Goal: Information Seeking & Learning: Learn about a topic

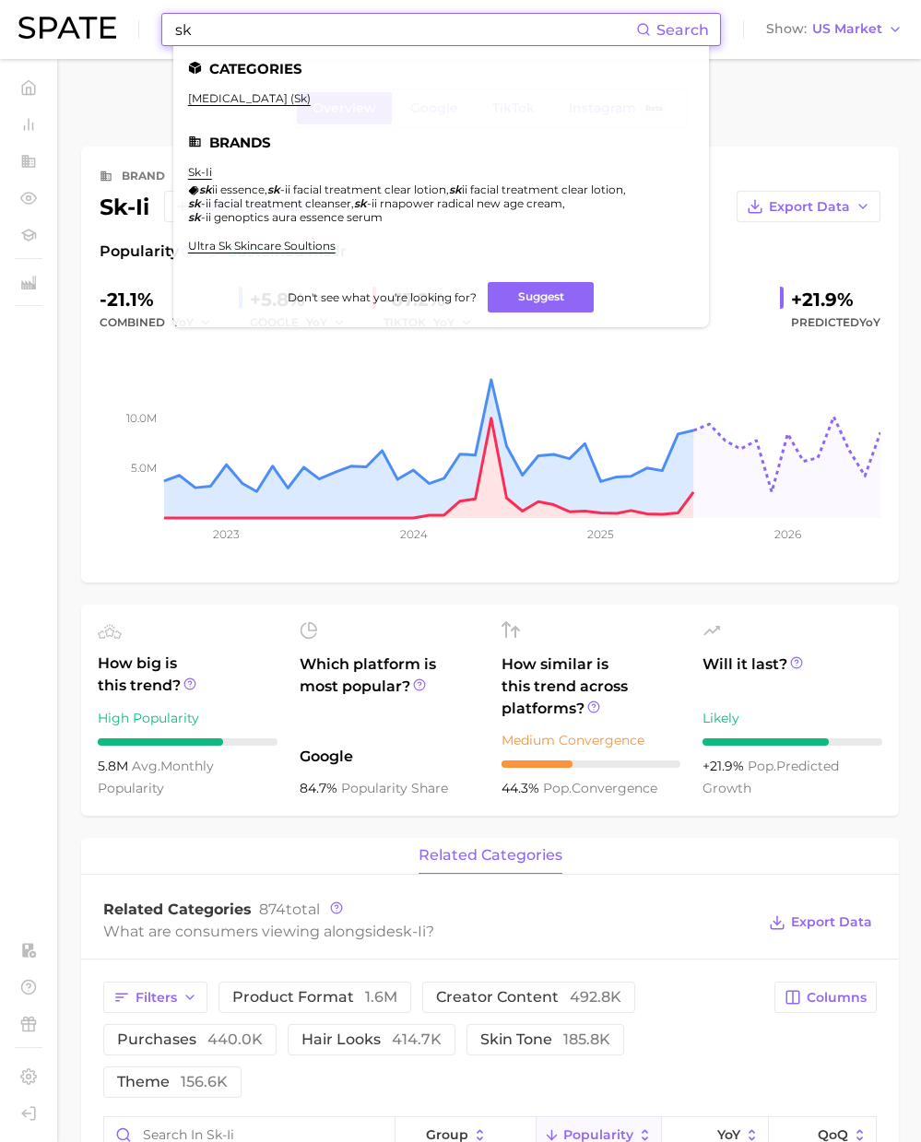
drag, startPoint x: 379, startPoint y: 22, endPoint x: 319, endPoint y: 20, distance: 59.9
click at [371, 21] on input "sk" at bounding box center [404, 29] width 463 height 31
drag, startPoint x: 307, startPoint y: 18, endPoint x: 88, endPoint y: 16, distance: 219.3
click at [88, 16] on div "sk Search Categories [MEDICAL_DATA] (sk) Brands sk-ii [PERSON_NAME] essence , s…" at bounding box center [460, 29] width 884 height 59
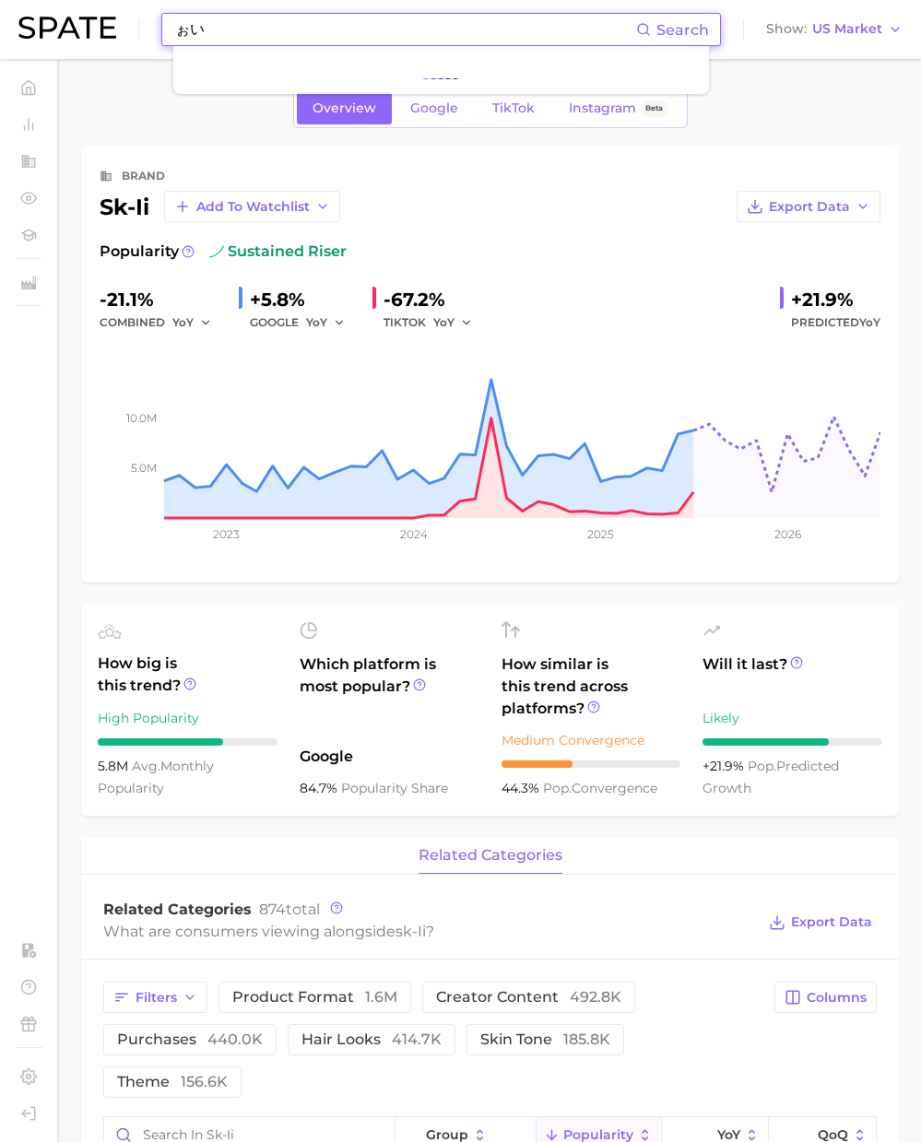
type input "ぉ"
click at [437, 29] on input at bounding box center [404, 29] width 463 height 31
paste input "louis vuitton"
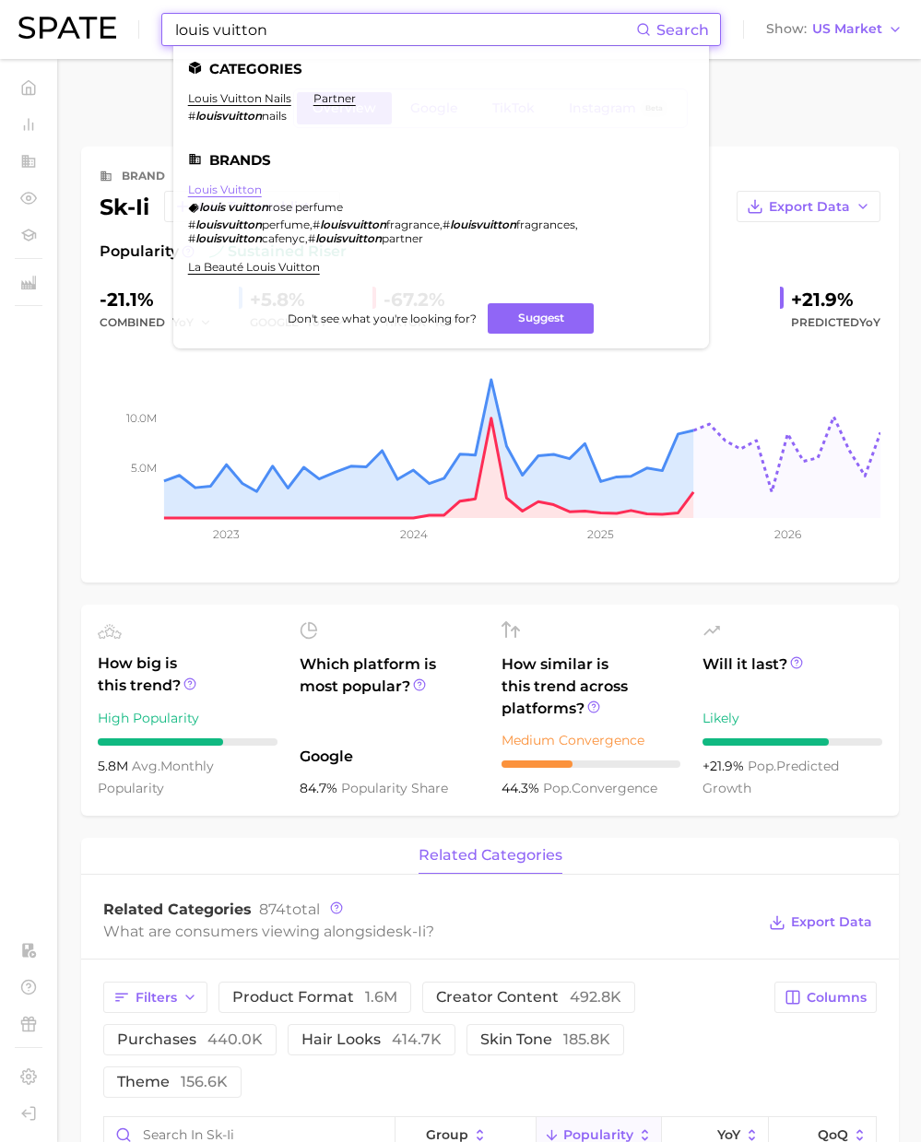
type input "louis vuitton"
click at [242, 192] on link "louis vuitton" at bounding box center [225, 189] width 74 height 14
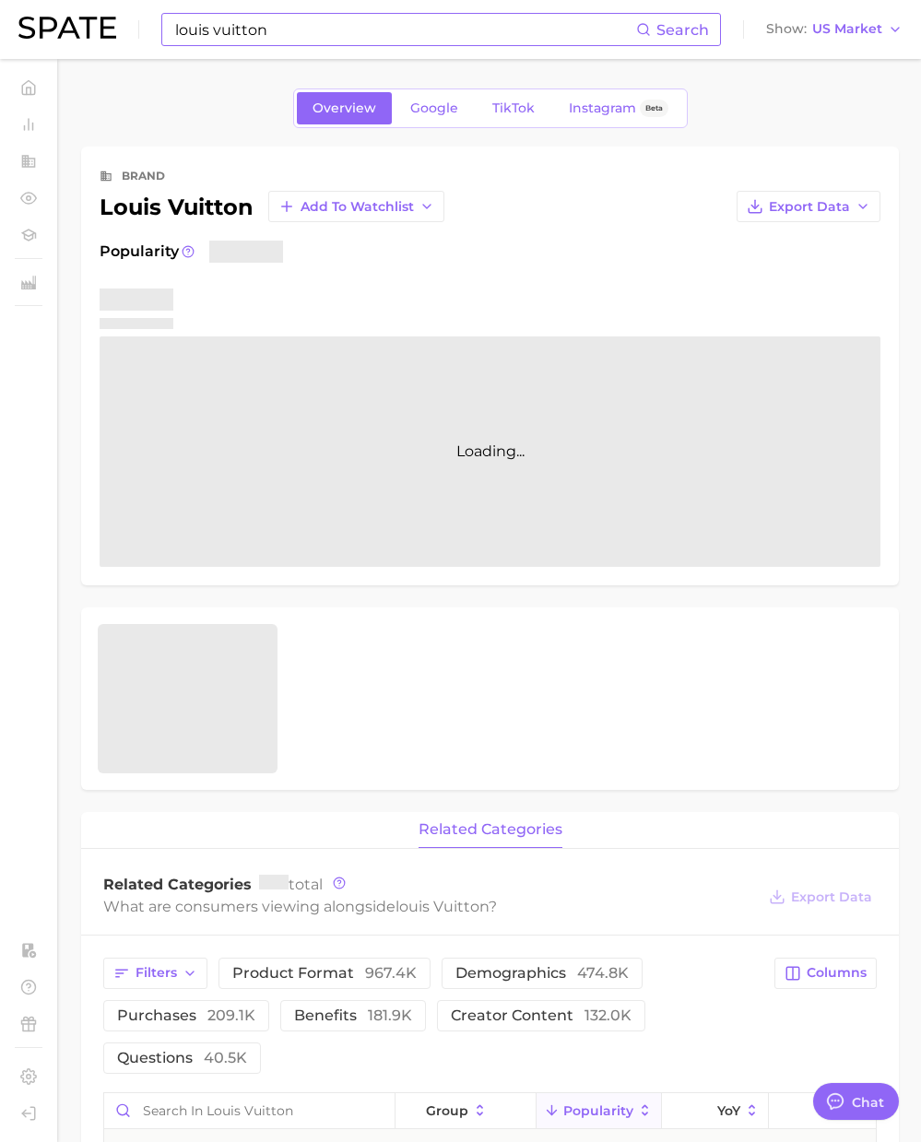
type textarea "x"
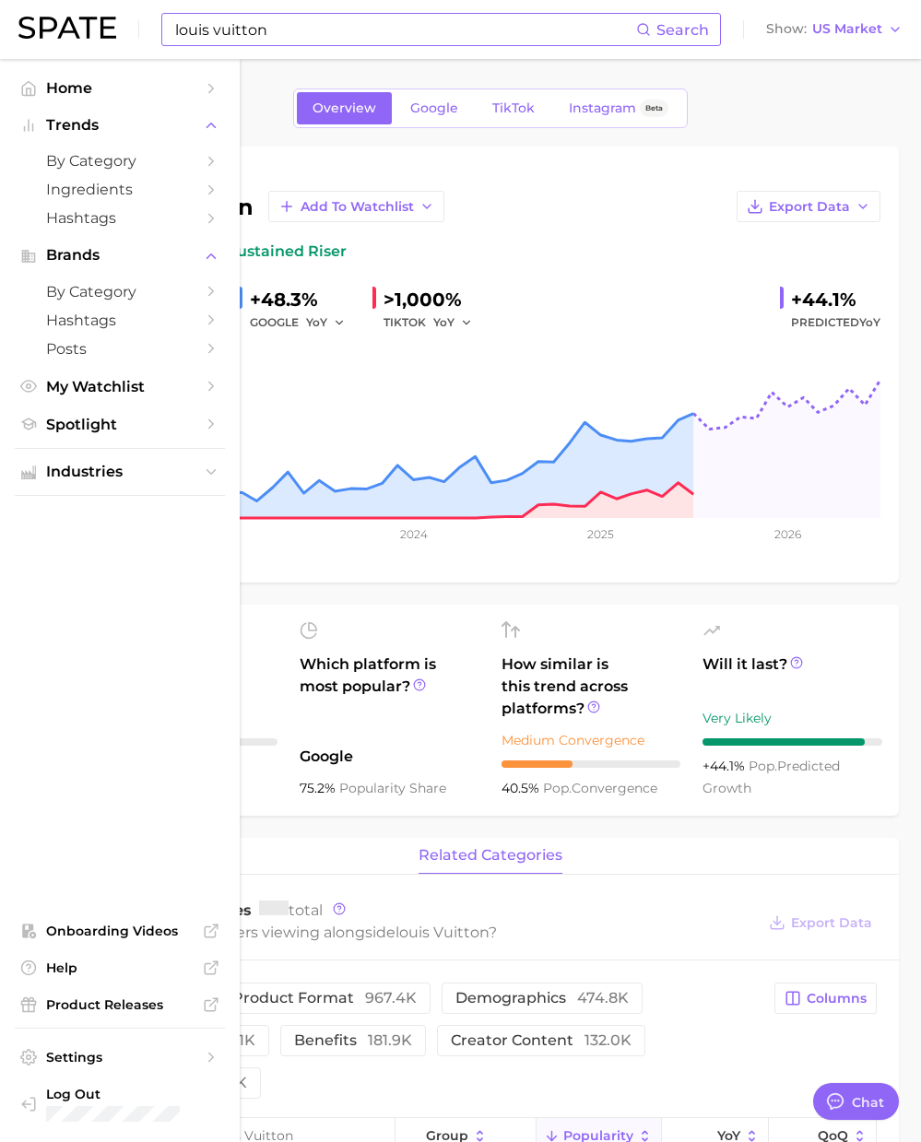
scroll to position [3021, 0]
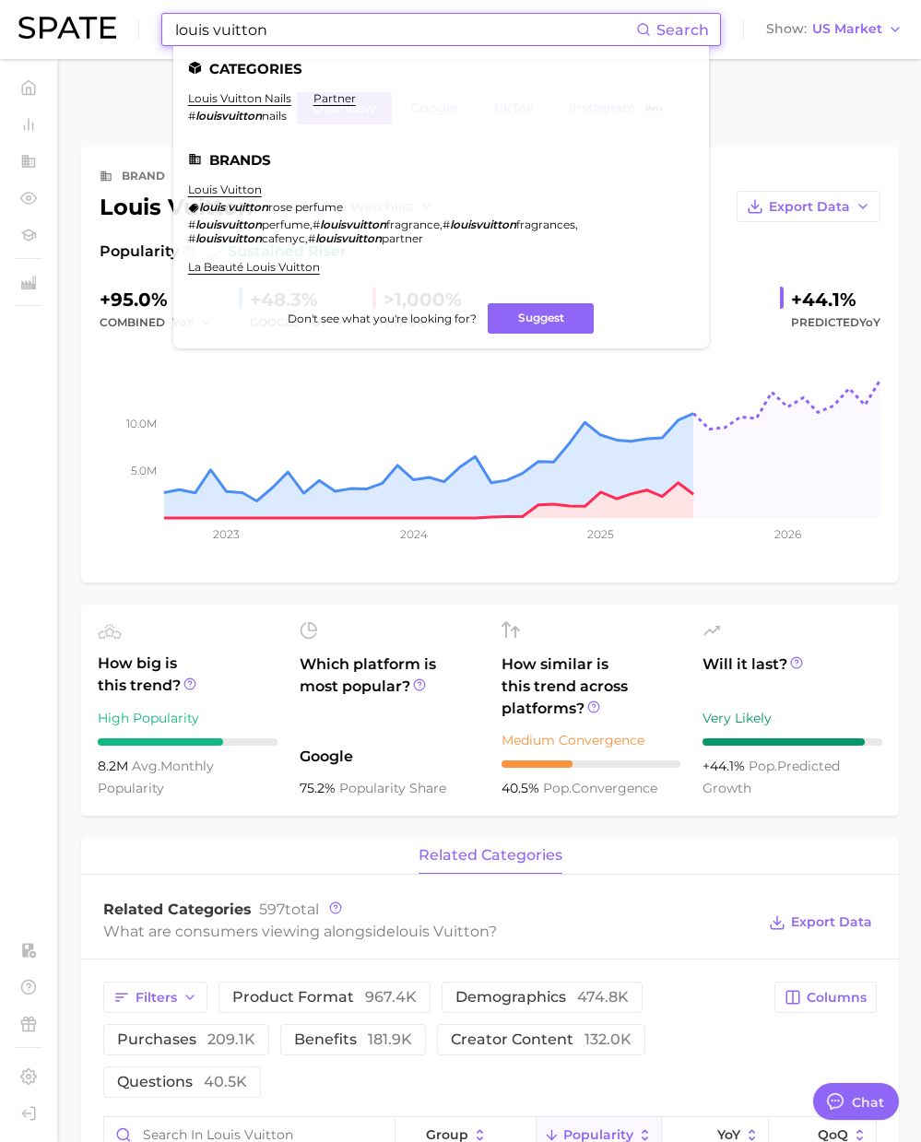
drag, startPoint x: 290, startPoint y: 24, endPoint x: 33, endPoint y: 13, distance: 257.3
click at [30, 14] on div "louis vuitton Search Categories louis vuitton nails # louisvuitton nails partne…" at bounding box center [460, 29] width 884 height 59
paste input "soufflé"
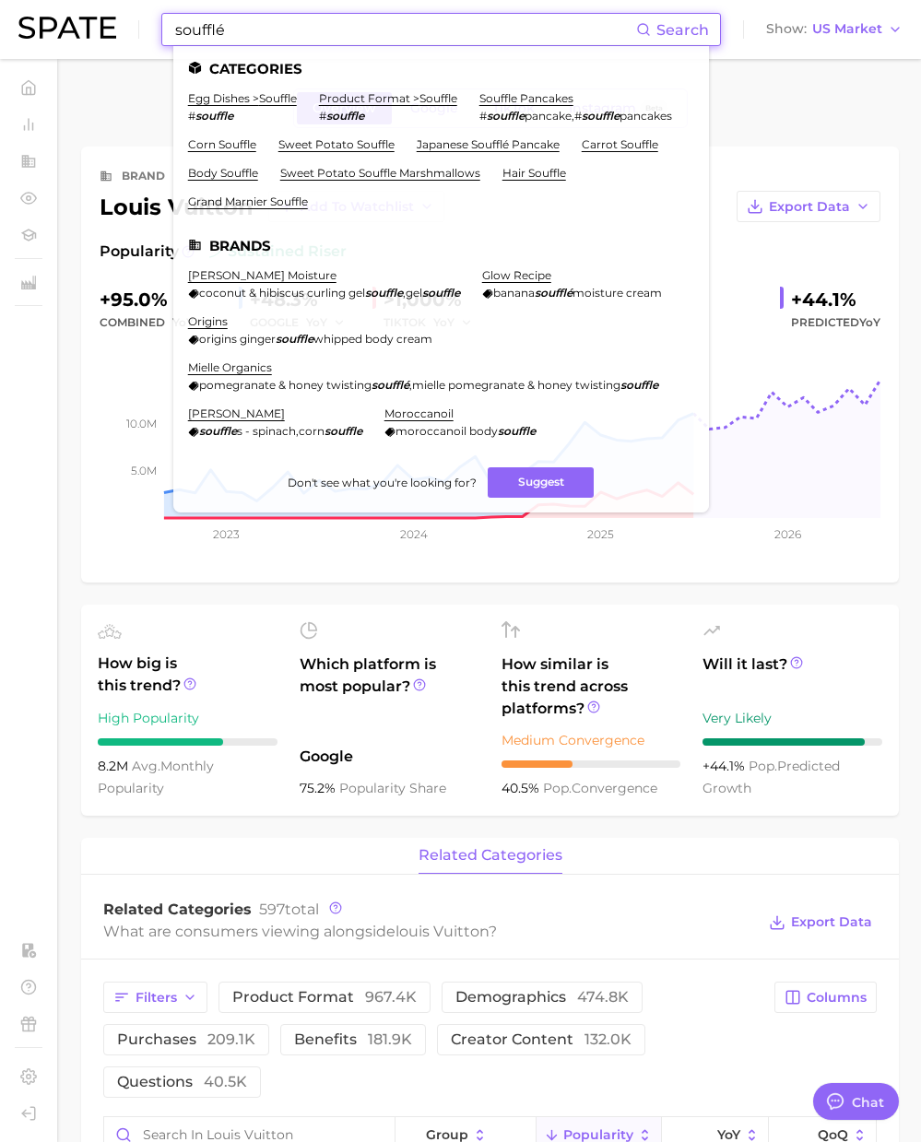
paste input "Fresh souffle-like texture"
drag, startPoint x: 218, startPoint y: 29, endPoint x: 95, endPoint y: 24, distance: 123.6
click at [92, 24] on div "soufflé Search Categories egg dishes > souffle # souffle product format > souff…" at bounding box center [460, 29] width 884 height 59
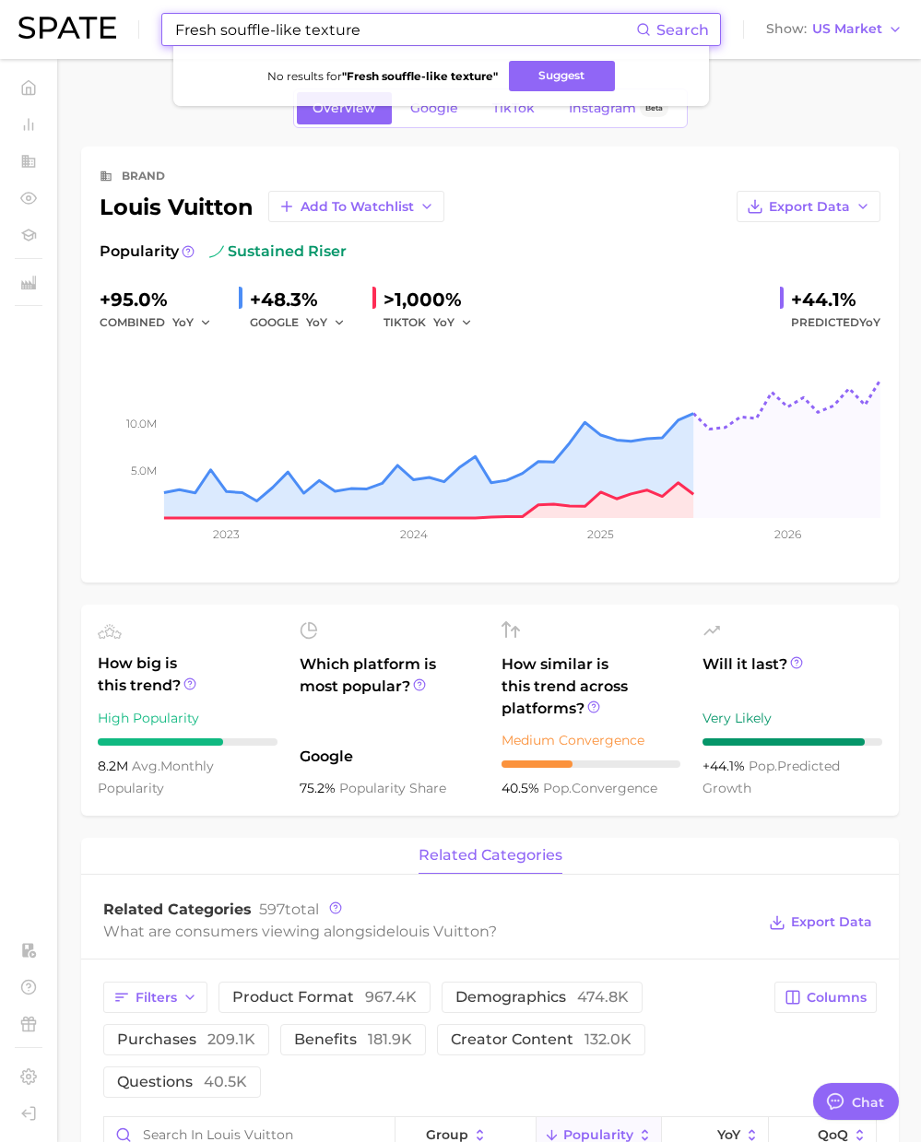
type input "Fresh souffle-like texture"
